Goal: Task Accomplishment & Management: Manage account settings

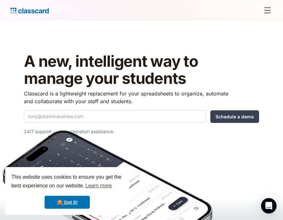
click at [264, 12] on div "menu" at bounding box center [268, 11] width 16 height 16
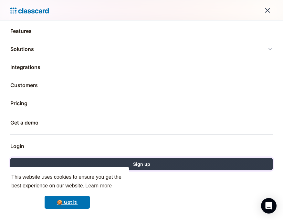
click at [231, 164] on link "Sign up" at bounding box center [141, 164] width 262 height 13
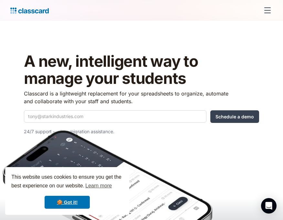
click at [266, 12] on div "menu" at bounding box center [268, 11] width 16 height 16
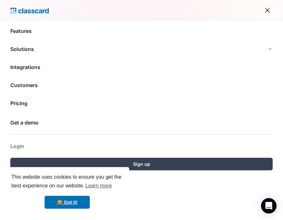
click at [13, 145] on link "Login" at bounding box center [141, 147] width 262 height 16
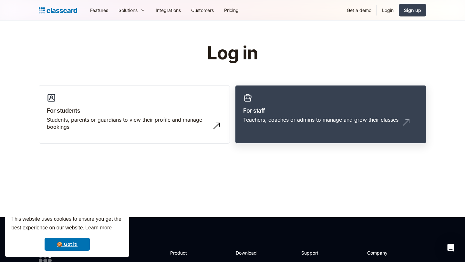
click at [283, 89] on link "For staff Teachers, coaches or admins to manage and grow their classes" at bounding box center [330, 114] width 191 height 59
